Goal: Information Seeking & Learning: Learn about a topic

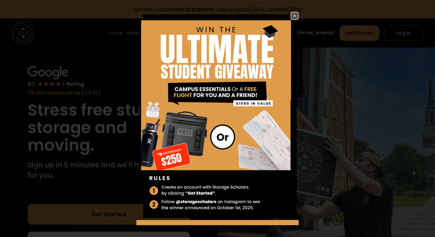
click at [293, 19] on img at bounding box center [294, 15] width 7 height 7
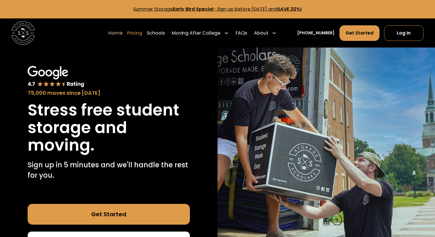
click at [142, 33] on link "Pricing" at bounding box center [134, 33] width 15 height 16
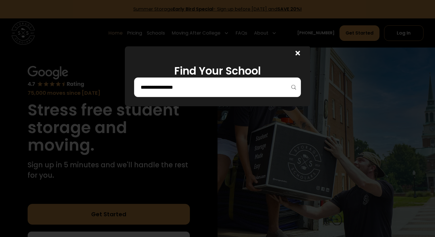
click at [220, 82] on div at bounding box center [217, 87] width 167 height 20
click at [220, 95] on div at bounding box center [217, 87] width 167 height 20
click at [220, 92] on div at bounding box center [217, 87] width 167 height 20
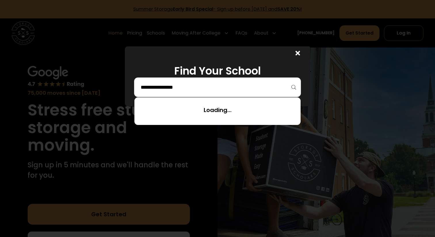
click at [154, 88] on input "search" at bounding box center [217, 87] width 155 height 10
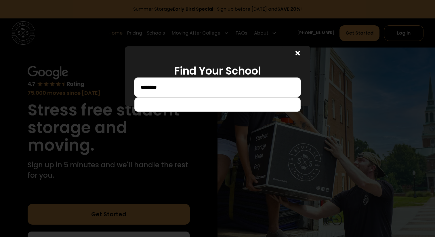
click at [144, 89] on input "********" at bounding box center [217, 87] width 155 height 10
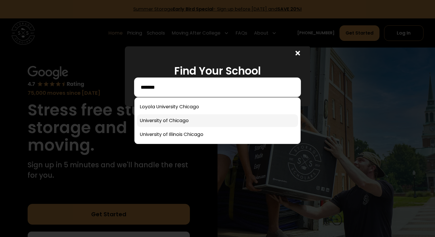
type input "*******"
click at [167, 121] on link at bounding box center [217, 120] width 161 height 13
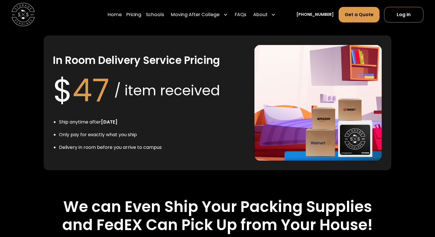
scroll to position [1107, 0]
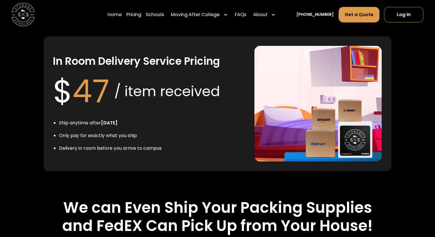
click at [215, 77] on div "$ 47 / item received" at bounding box center [136, 91] width 167 height 47
click at [225, 90] on div "In Room Delivery Service Pricing $ 47 / item received Ship anytime after July 1…" at bounding box center [149, 103] width 192 height 116
click at [266, 92] on img at bounding box center [318, 103] width 128 height 116
click at [96, 96] on span "47" at bounding box center [91, 91] width 37 height 44
